Goal: Communication & Community: Answer question/provide support

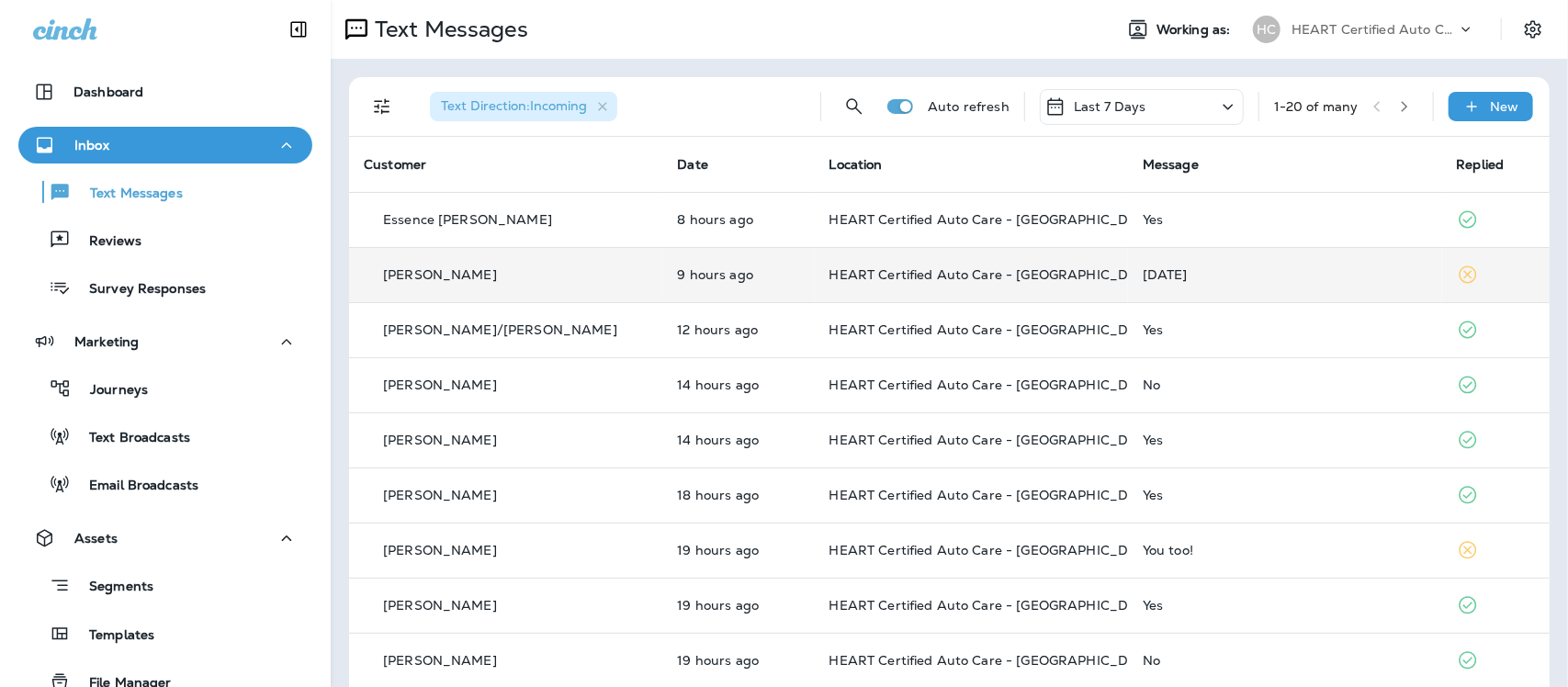
click at [1144, 262] on td "[DATE]" at bounding box center [1285, 274] width 314 height 55
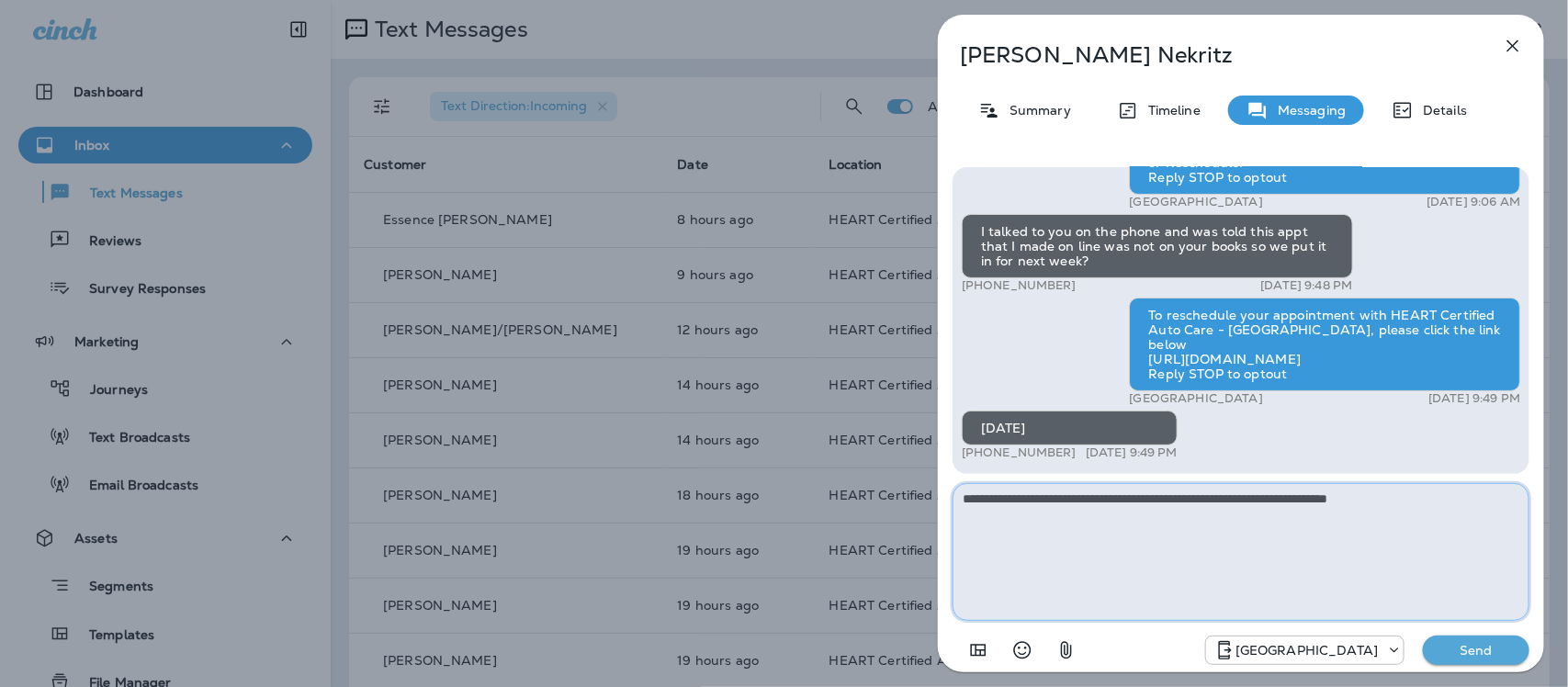
type textarea "**********"
click at [1504, 643] on p "Send" at bounding box center [1476, 650] width 77 height 17
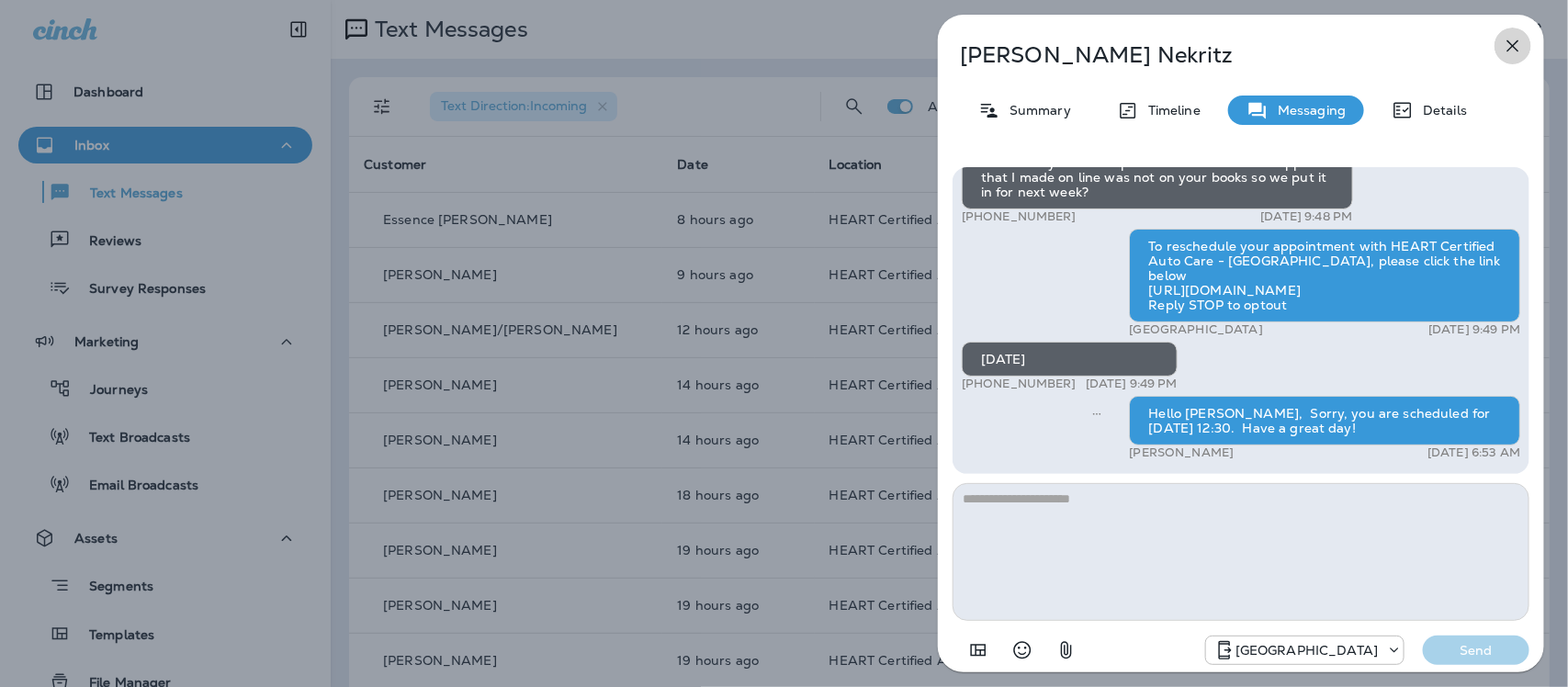
click at [1521, 44] on icon "button" at bounding box center [1512, 46] width 22 height 22
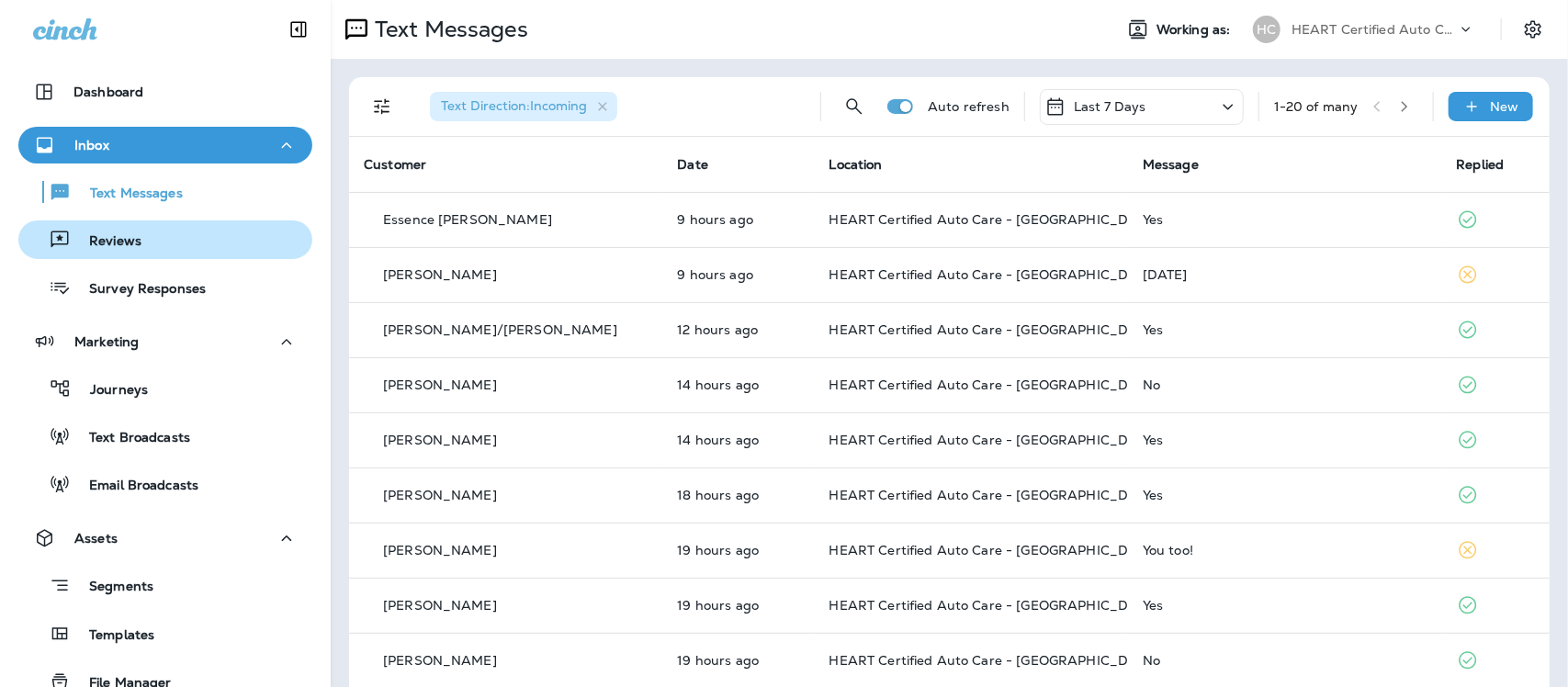
click at [117, 246] on p "Reviews" at bounding box center [106, 242] width 71 height 18
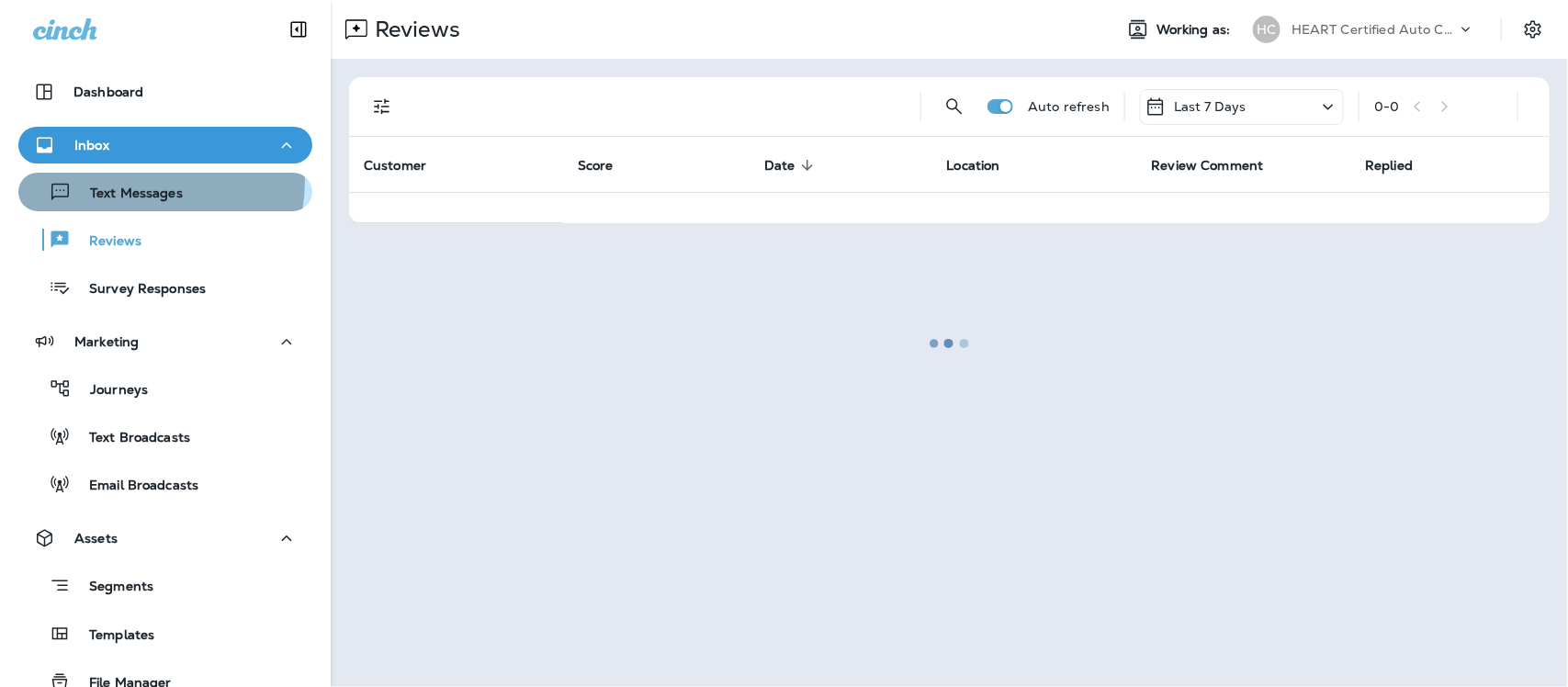
click at [125, 181] on div "Text Messages" at bounding box center [104, 192] width 157 height 27
